Goal: Task Accomplishment & Management: Manage account settings

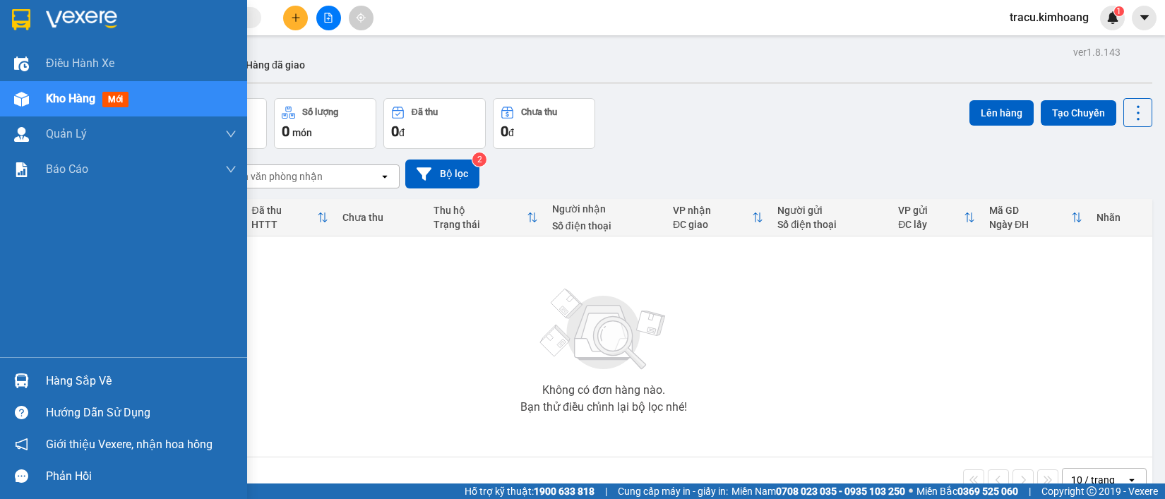
click at [68, 385] on div "Hàng sắp về" at bounding box center [141, 381] width 191 height 21
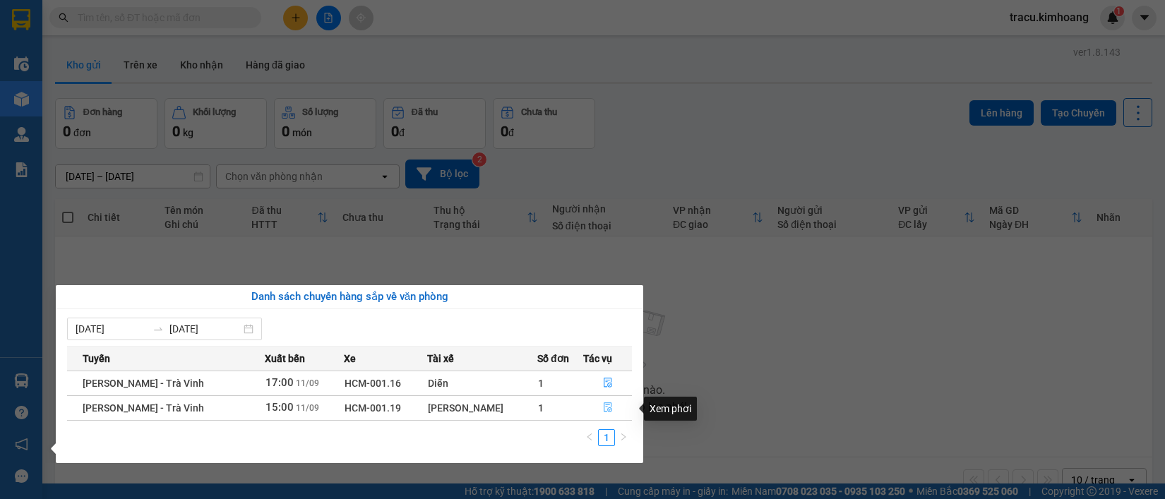
click at [618, 407] on button "button" at bounding box center [607, 408] width 47 height 23
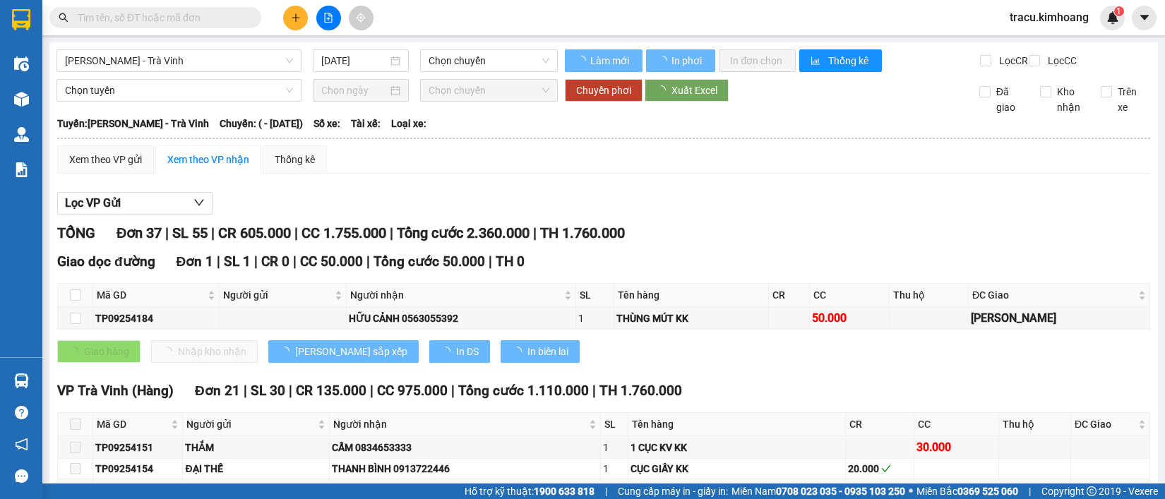
type input "[DATE]"
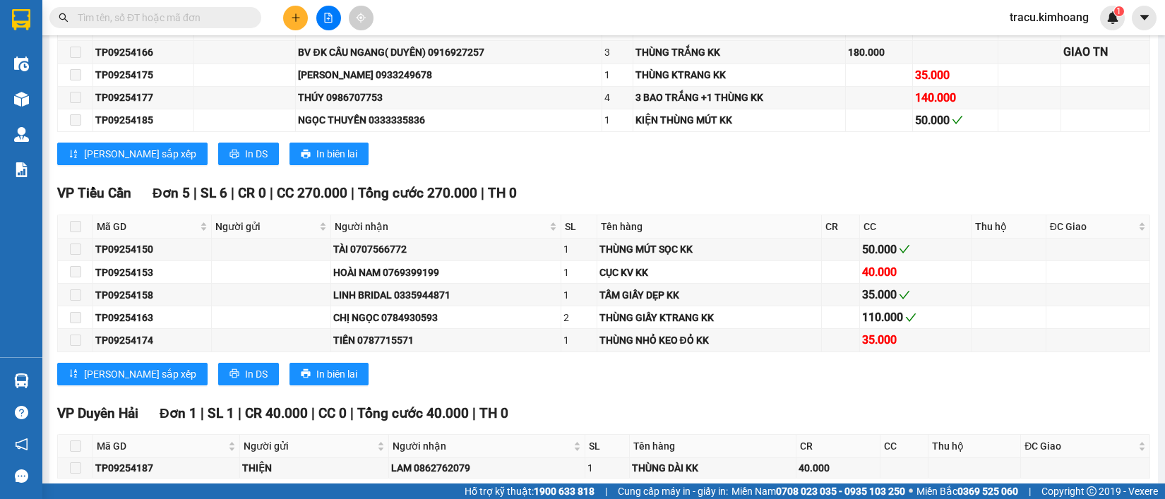
scroll to position [1487, 0]
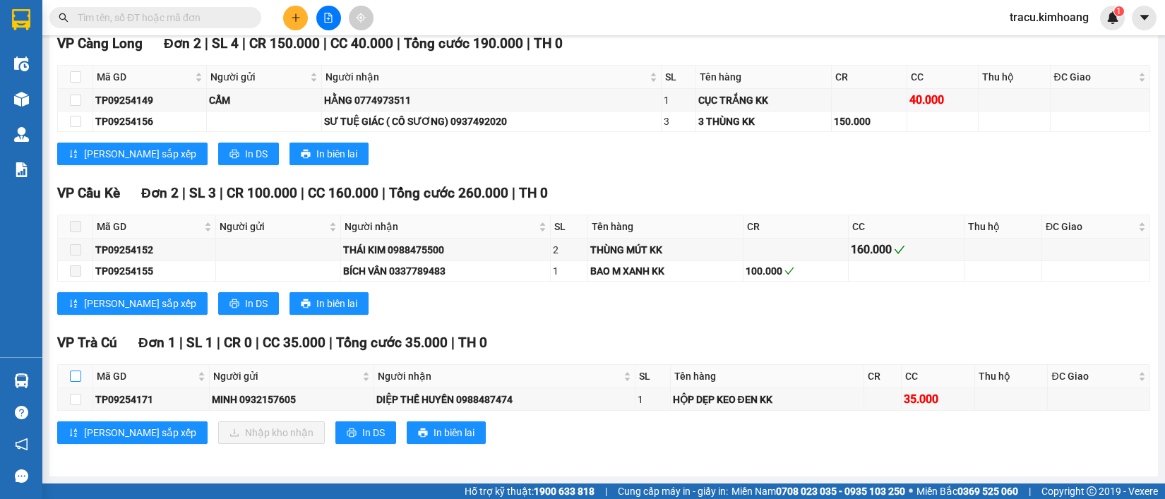
click at [73, 380] on input "checkbox" at bounding box center [75, 376] width 11 height 11
checkbox input "true"
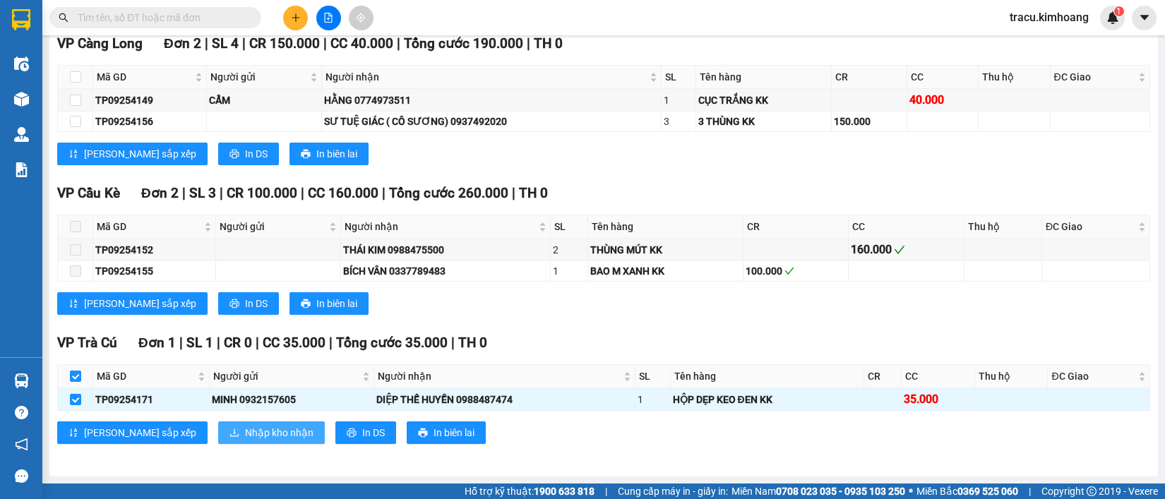
click at [218, 424] on button "Nhập kho nhận" at bounding box center [271, 433] width 107 height 23
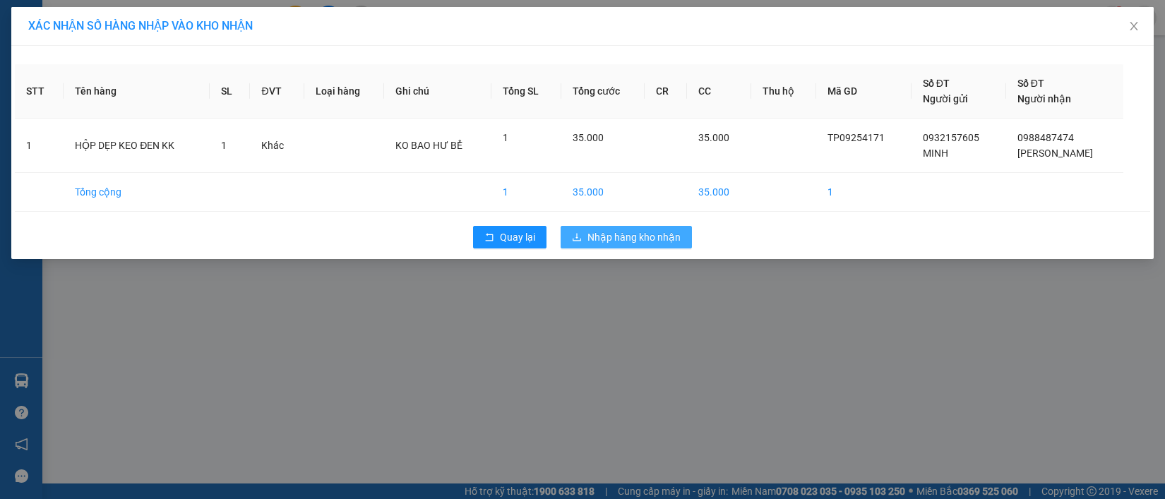
click at [640, 240] on span "Nhập hàng kho nhận" at bounding box center [633, 237] width 93 height 16
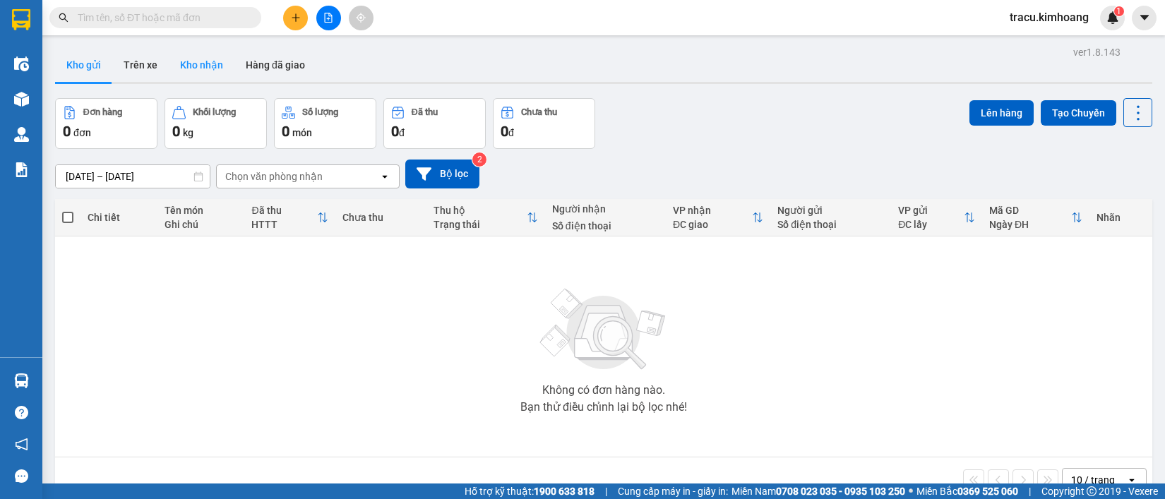
click at [205, 64] on button "Kho nhận" at bounding box center [202, 65] width 66 height 34
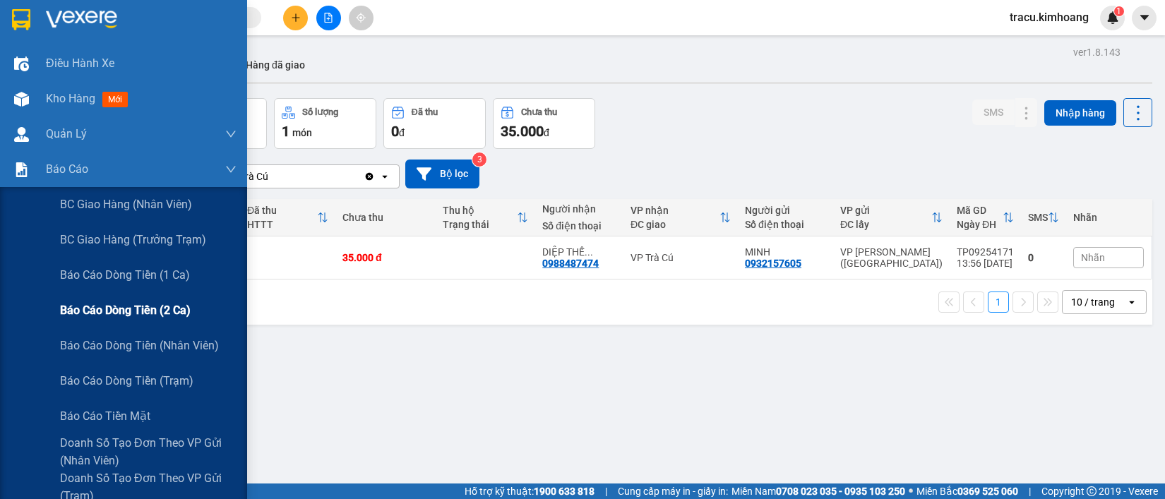
click at [132, 315] on span "Báo cáo dòng tiền (2 ca)" at bounding box center [125, 310] width 131 height 18
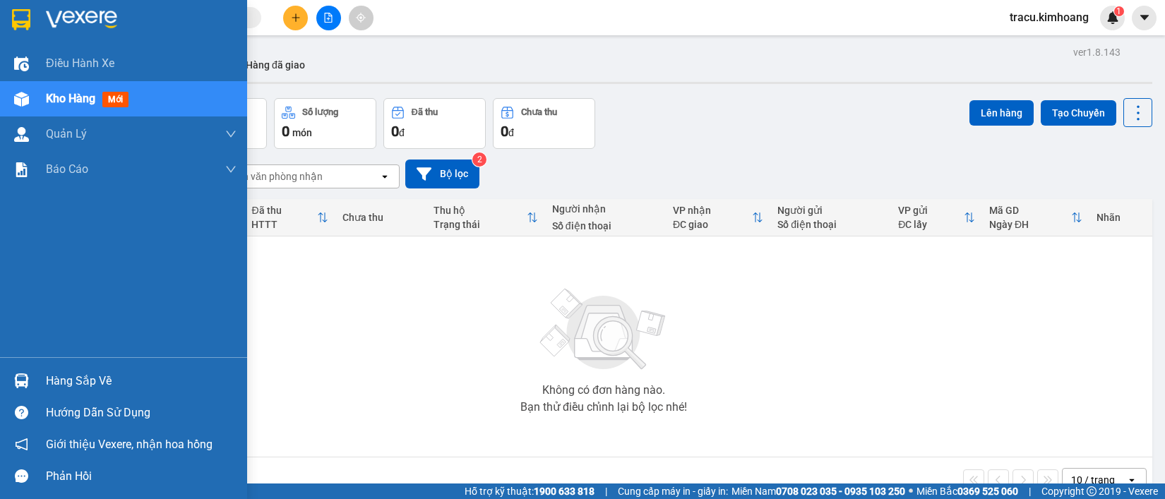
click at [87, 375] on div "Hàng sắp về" at bounding box center [141, 381] width 191 height 21
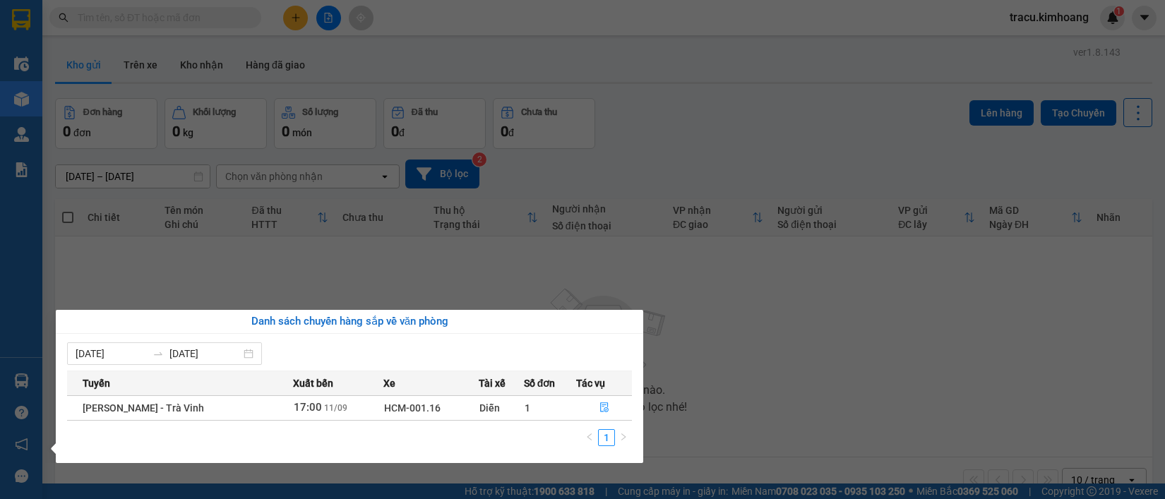
click at [357, 294] on section "Kết quả tìm kiếm ( 0 ) Bộ lọc No Data tracu.kimhoang 1 Điều hành xe Kho hàng mớ…" at bounding box center [582, 249] width 1165 height 499
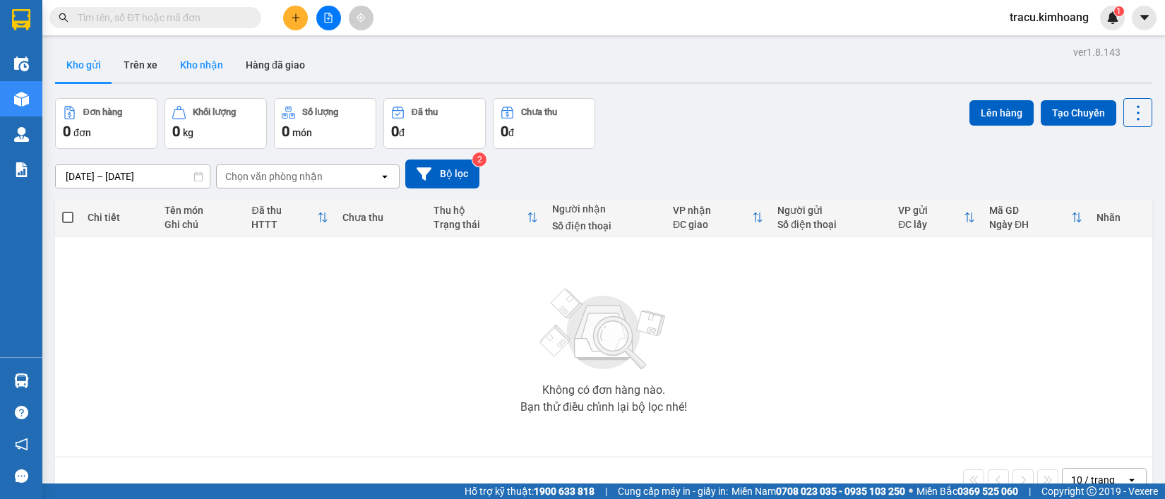
click at [205, 68] on button "Kho nhận" at bounding box center [202, 65] width 66 height 34
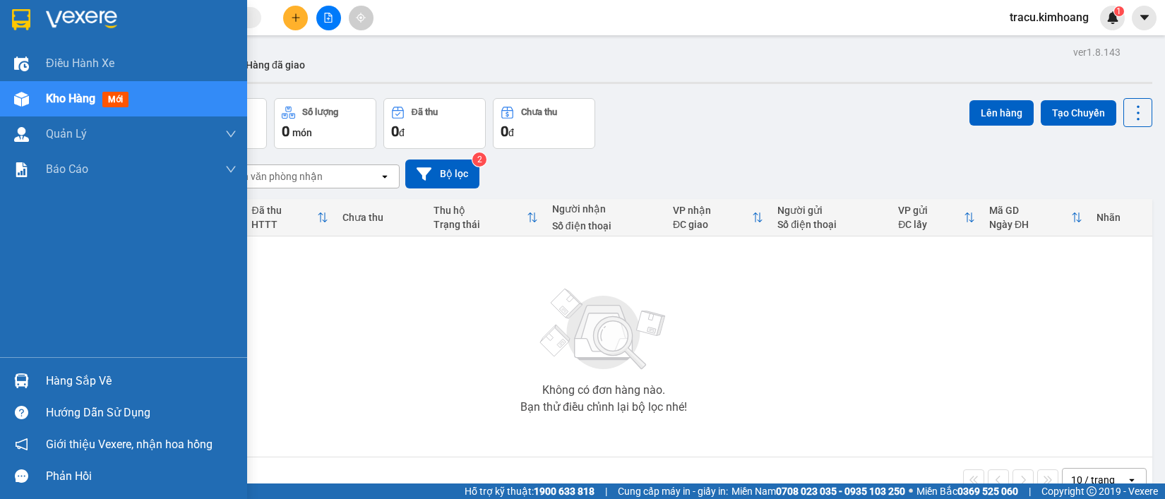
click at [67, 380] on div "Hàng sắp về" at bounding box center [141, 381] width 191 height 21
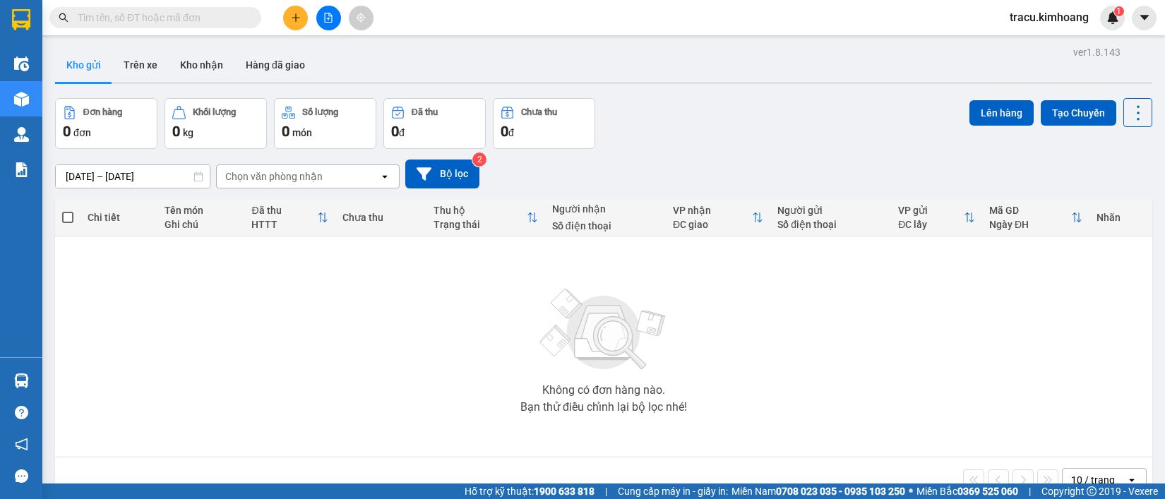
click at [205, 283] on section "Kết quả tìm kiếm ( 0 ) Bộ lọc No Data tracu.kimhoang 1 Điều hành xe Kho hàng mớ…" at bounding box center [582, 249] width 1165 height 499
click at [206, 74] on button "Kho nhận" at bounding box center [202, 65] width 66 height 34
